Goal: Information Seeking & Learning: Learn about a topic

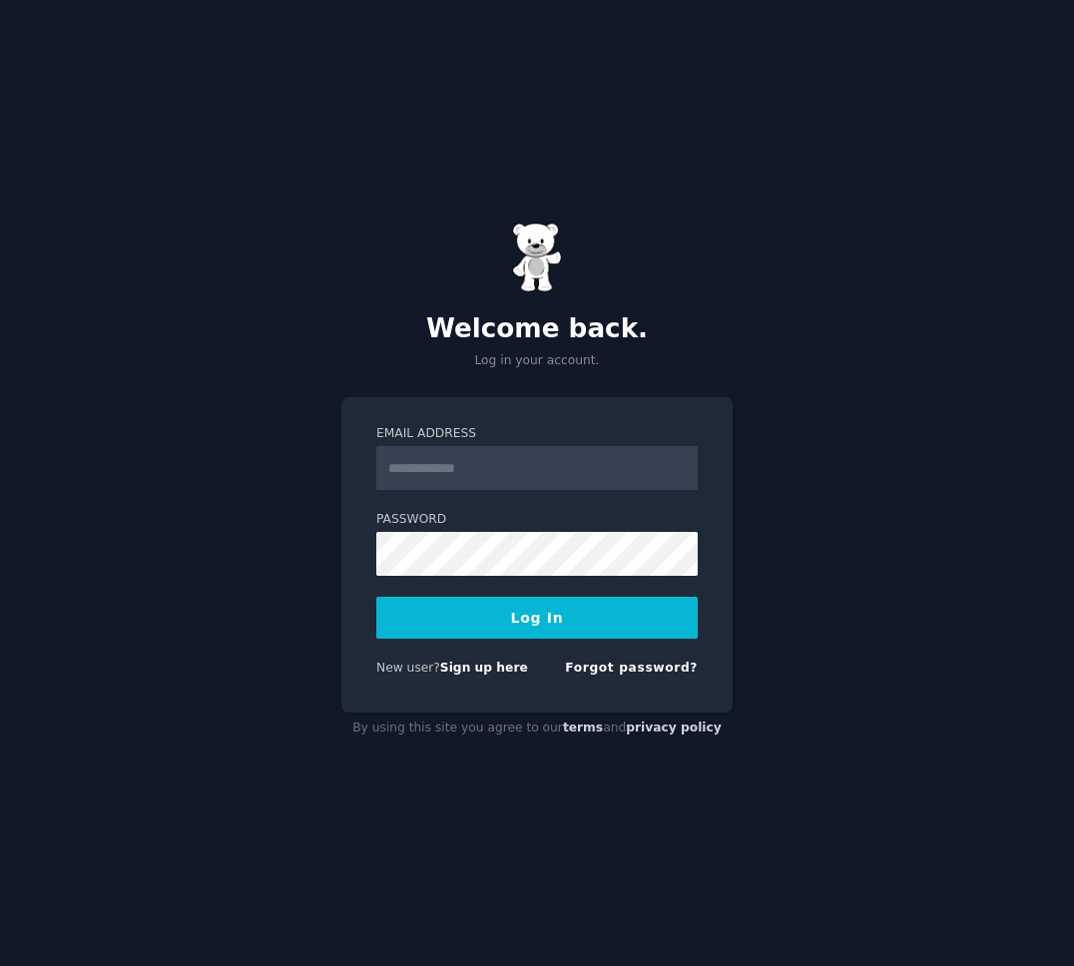
type input "**********"
click at [436, 619] on button "Log In" at bounding box center [536, 618] width 321 height 42
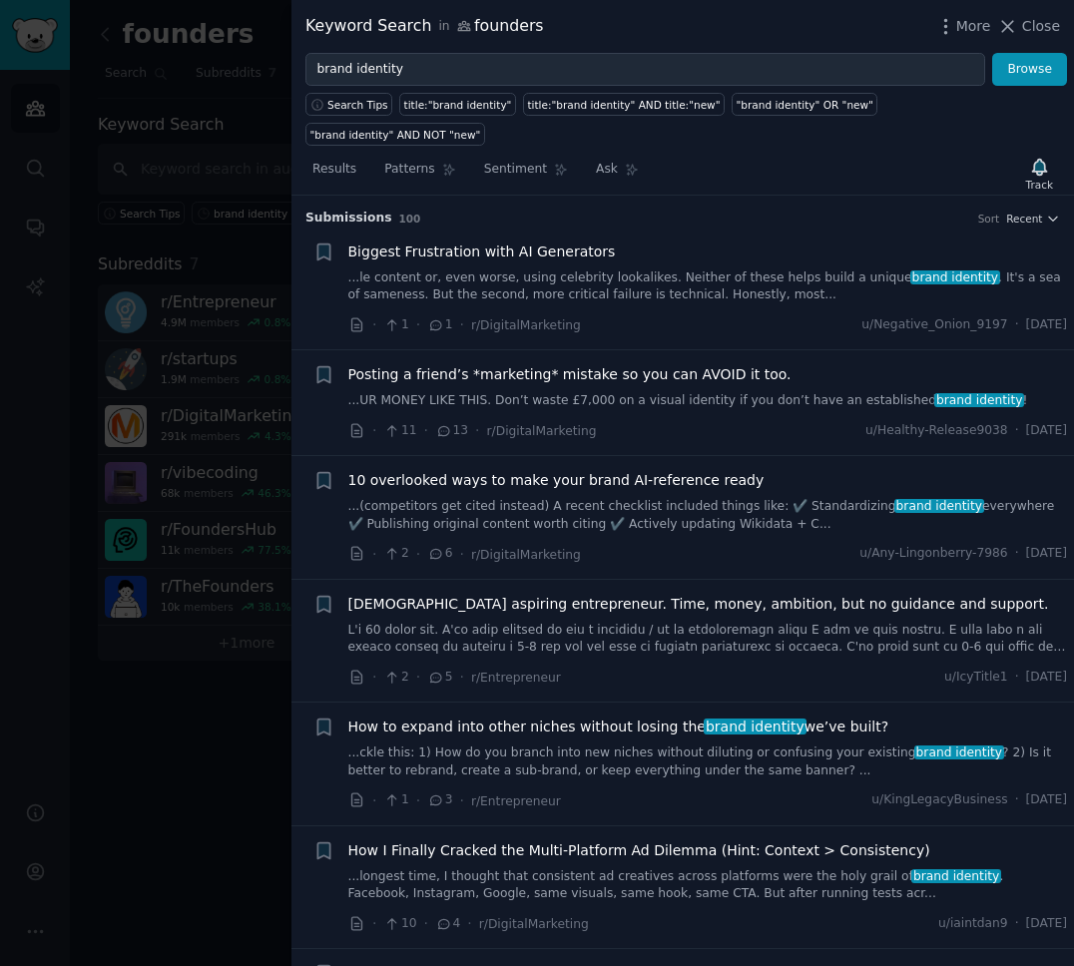
click at [541, 242] on span "Biggest Frustration with AI Generators" at bounding box center [482, 252] width 268 height 21
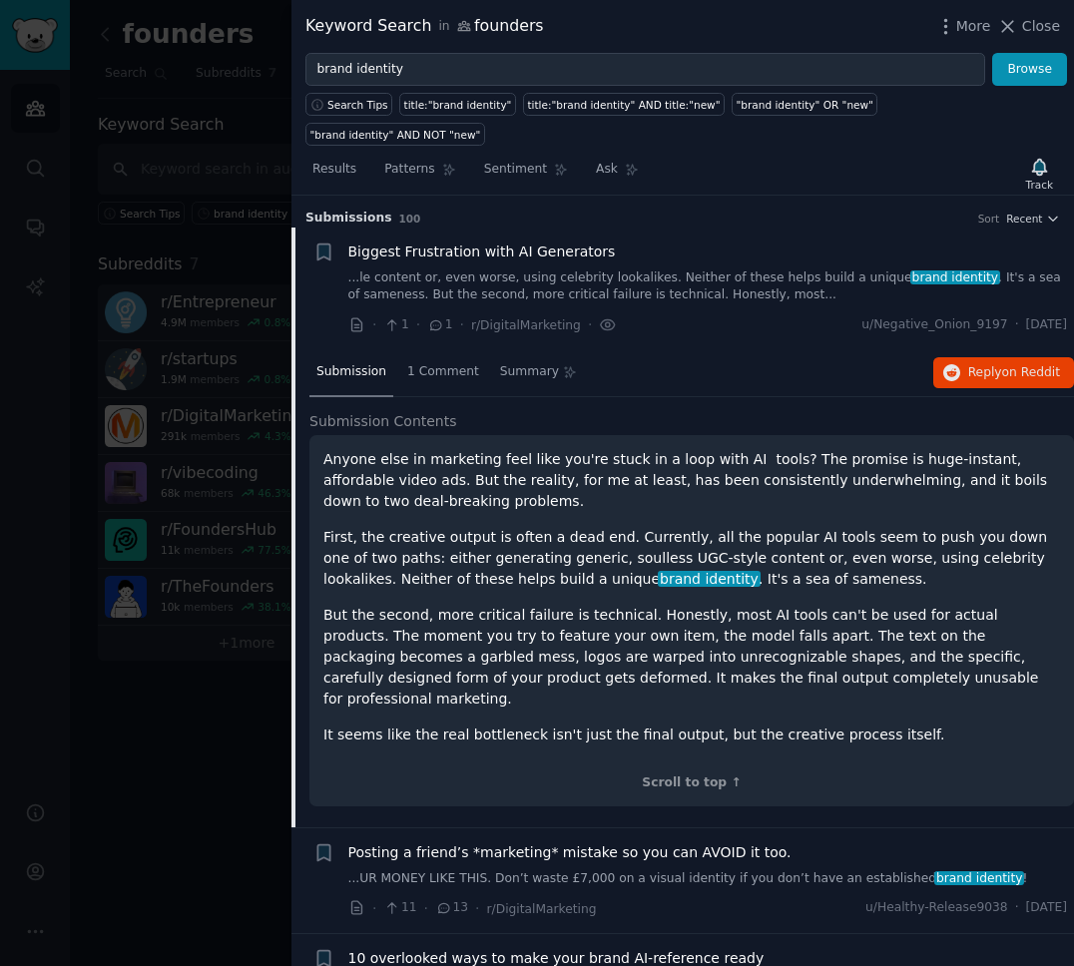
scroll to position [32, 0]
